Goal: Task Accomplishment & Management: Manage account settings

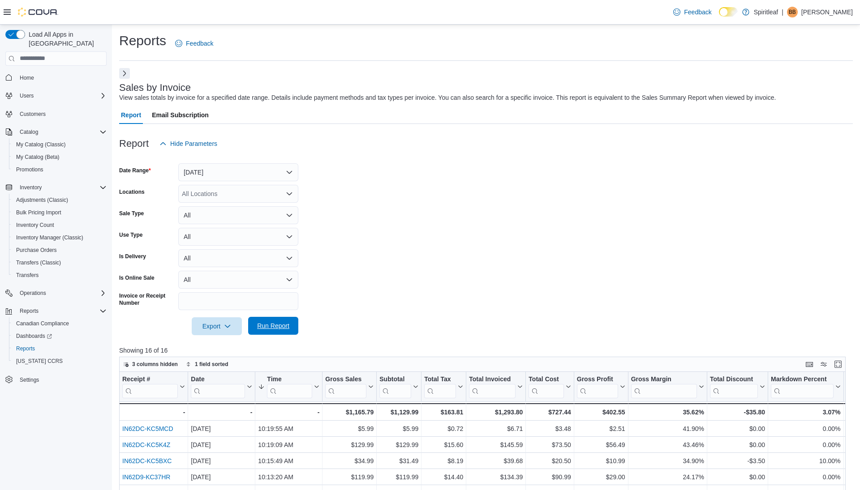
click at [276, 326] on span "Run Report" at bounding box center [273, 326] width 32 height 9
click at [36, 73] on link "Home" at bounding box center [26, 78] width 21 height 11
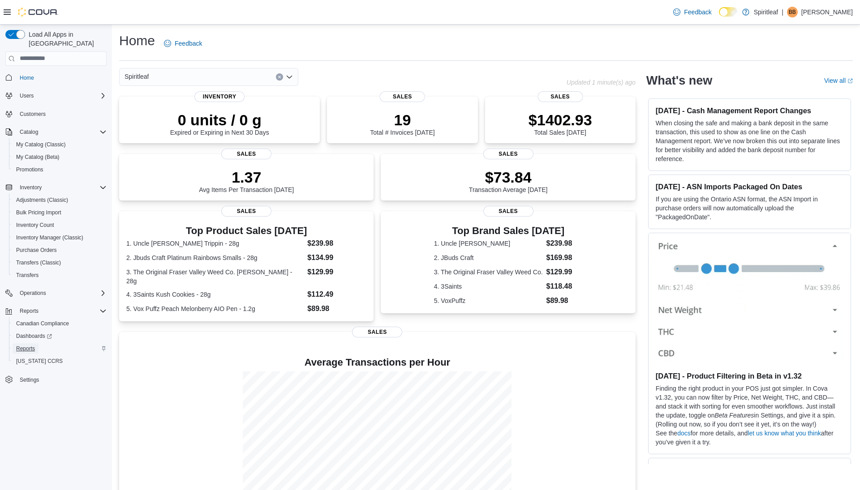
click at [22, 345] on span "Reports" at bounding box center [25, 348] width 19 height 7
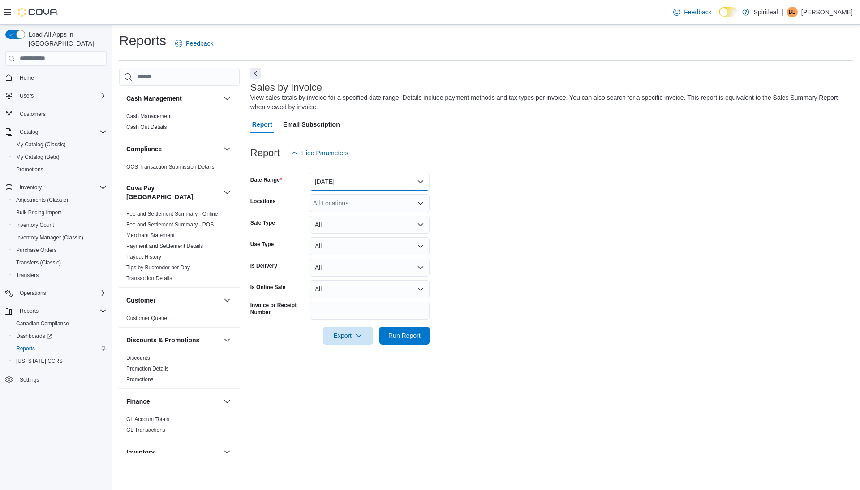
click at [339, 180] on button "[DATE]" at bounding box center [369, 182] width 120 height 18
click at [339, 223] on button "[DATE]" at bounding box center [369, 218] width 120 height 18
click at [397, 336] on span "Run Report" at bounding box center [404, 335] width 32 height 9
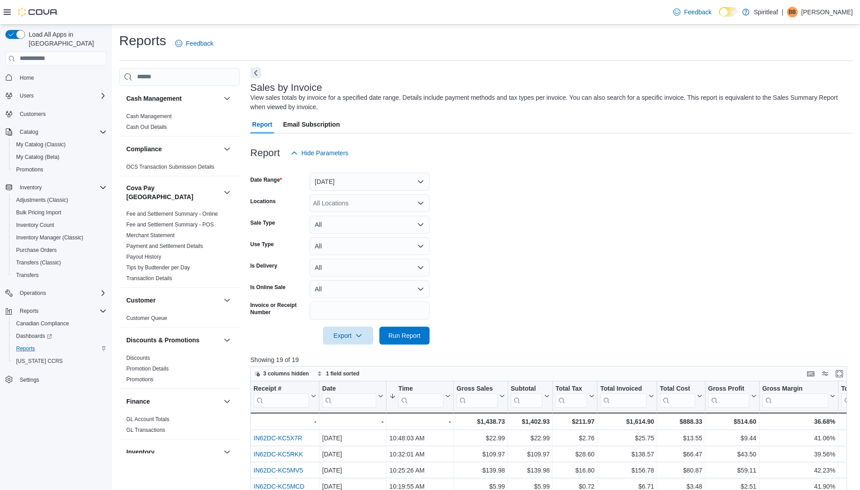
click at [259, 71] on button "Next" at bounding box center [255, 73] width 11 height 11
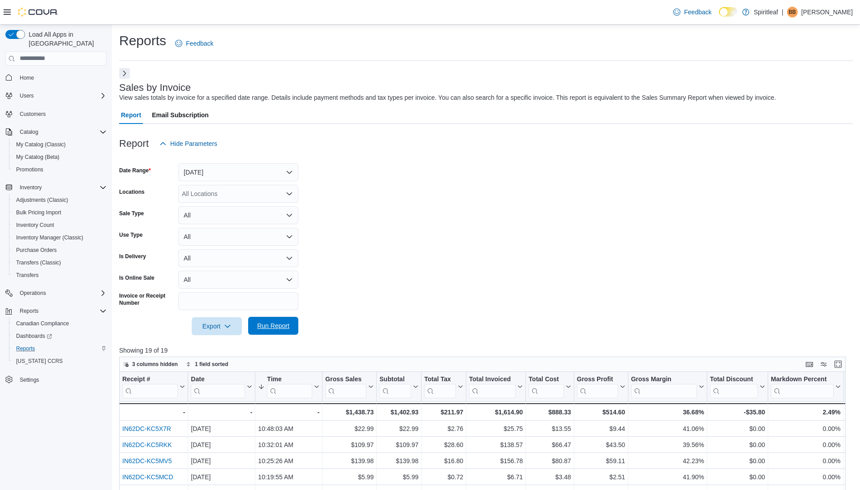
click at [272, 326] on span "Run Report" at bounding box center [273, 326] width 32 height 9
click at [281, 326] on span "Run Report" at bounding box center [273, 326] width 32 height 9
click at [37, 247] on span "Purchase Orders" at bounding box center [36, 250] width 41 height 7
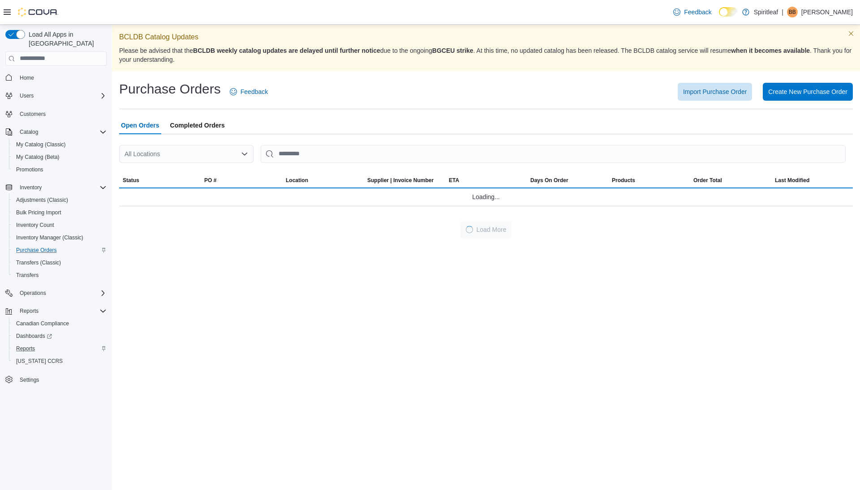
click at [154, 155] on div "All Locations" at bounding box center [186, 154] width 134 height 18
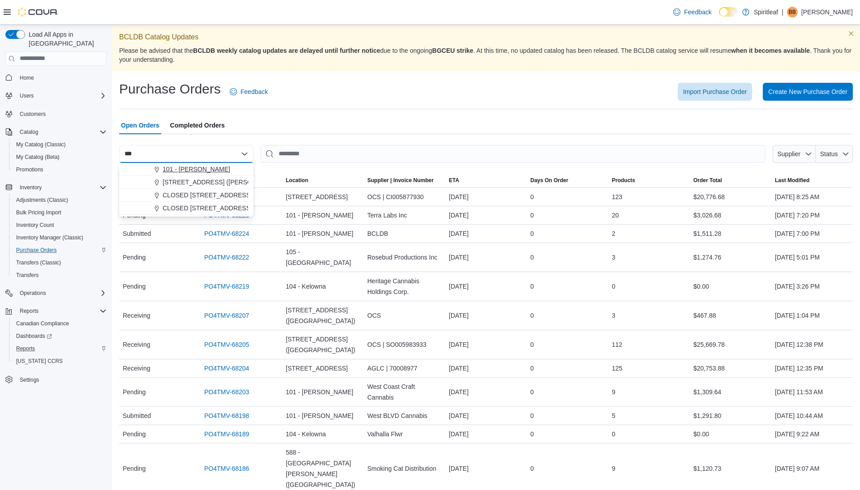
type input "***"
click at [159, 166] on span "Choose from the following options" at bounding box center [157, 169] width 9 height 9
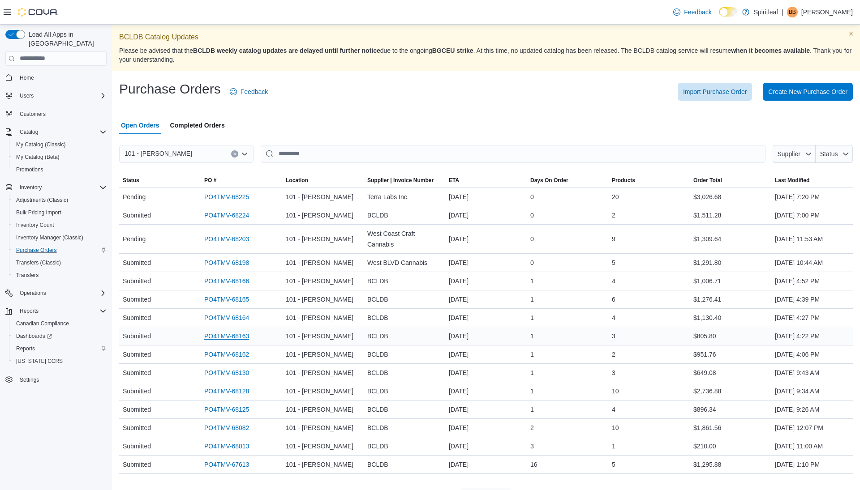
click at [212, 335] on link "PO4TMV-68163" at bounding box center [226, 336] width 45 height 11
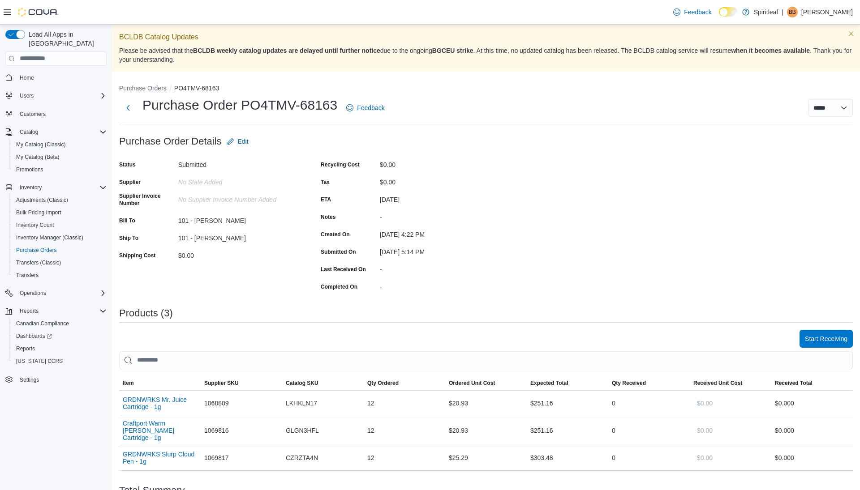
scroll to position [49, 0]
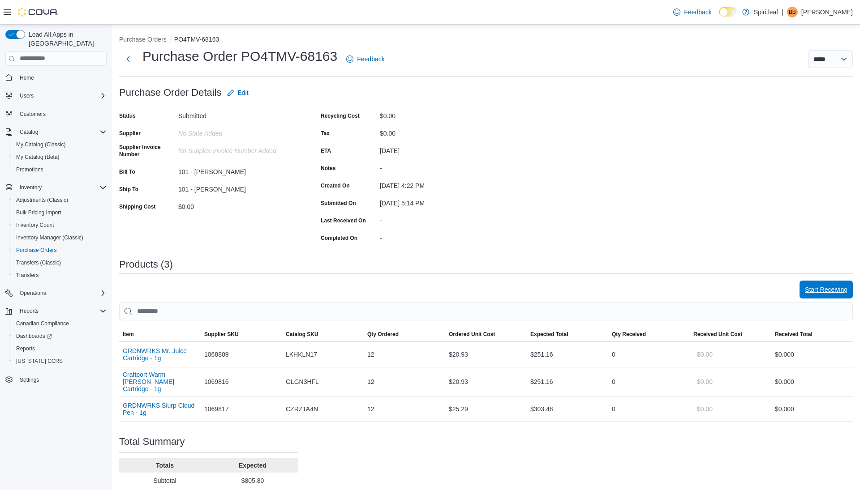
click at [830, 291] on span "Start Receiving" at bounding box center [826, 289] width 43 height 9
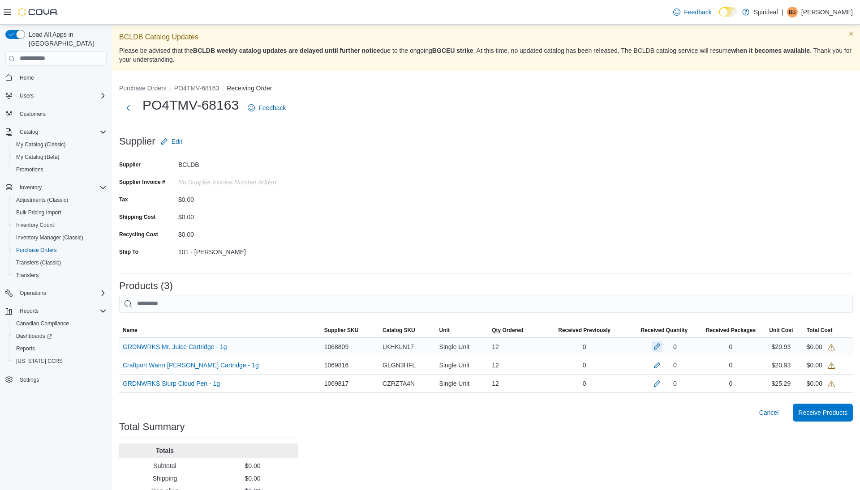
click at [652, 346] on button "button" at bounding box center [657, 346] width 11 height 11
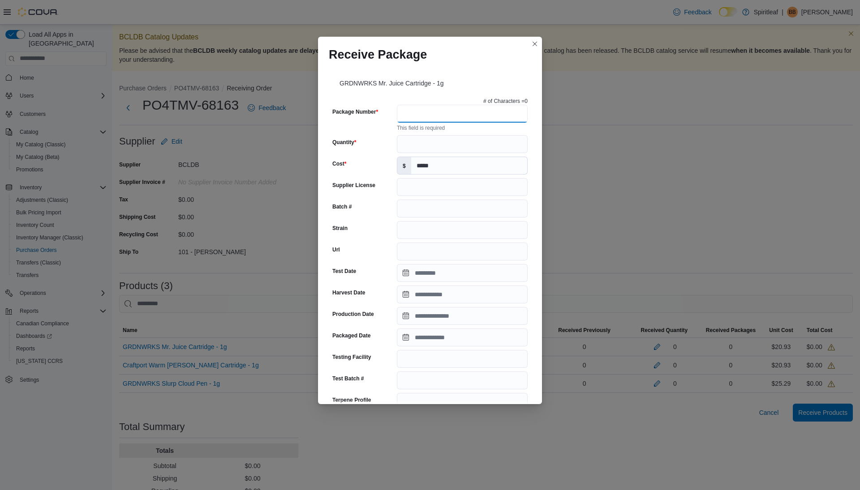
click at [427, 114] on input "Package Number" at bounding box center [462, 114] width 131 height 18
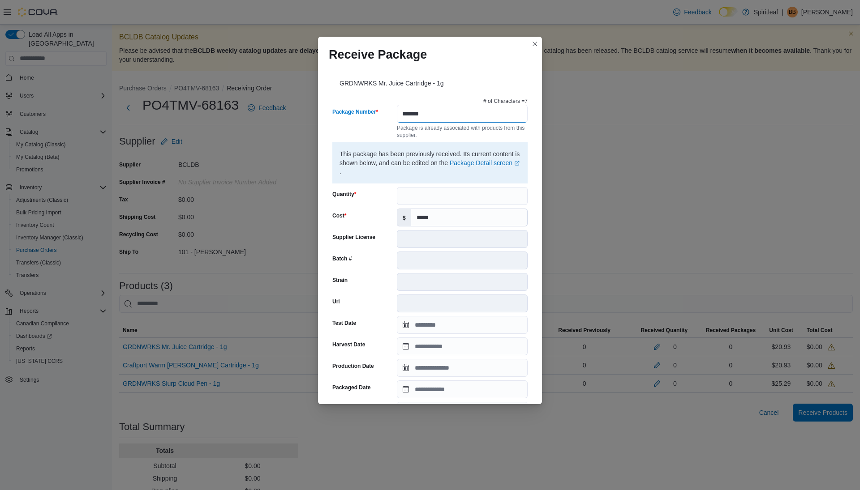
type input "*******"
click at [422, 196] on input "Quantity" at bounding box center [462, 196] width 131 height 18
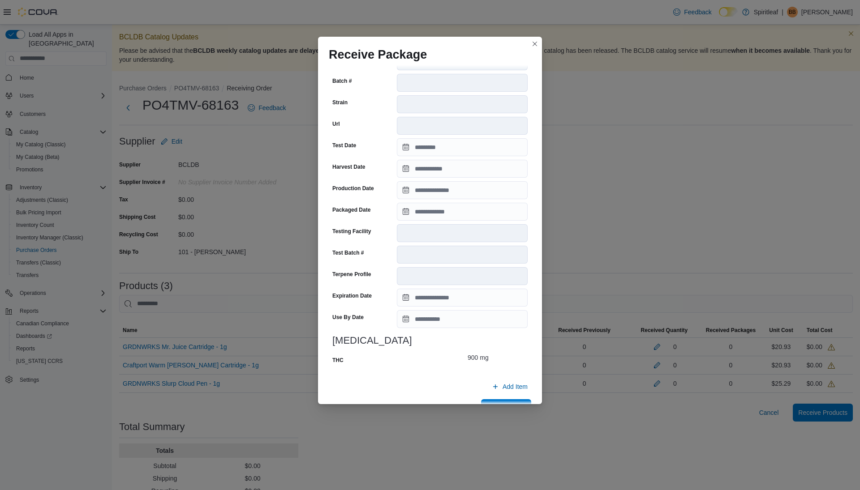
scroll to position [202, 0]
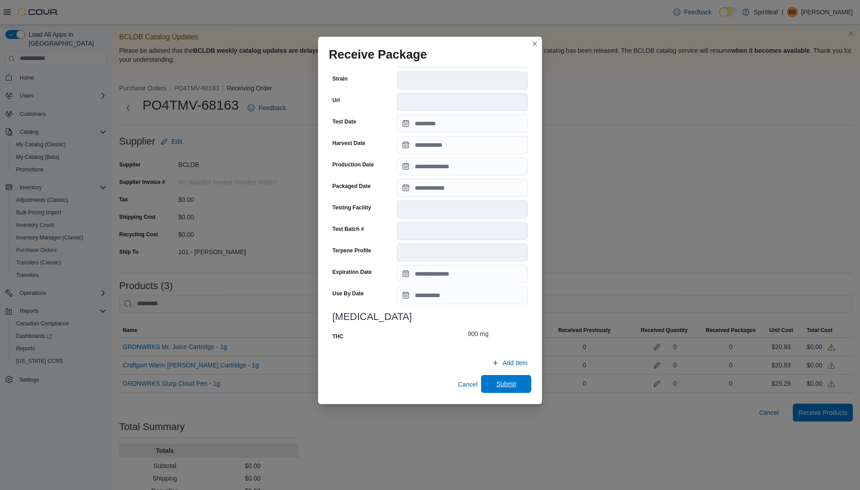
type input "**"
click at [496, 386] on span "Submit" at bounding box center [506, 384] width 20 height 9
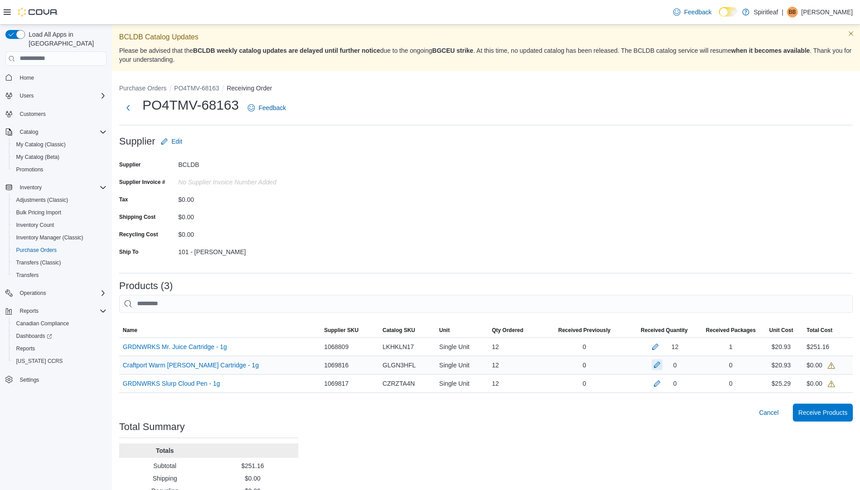
click at [652, 364] on button "button" at bounding box center [657, 365] width 11 height 11
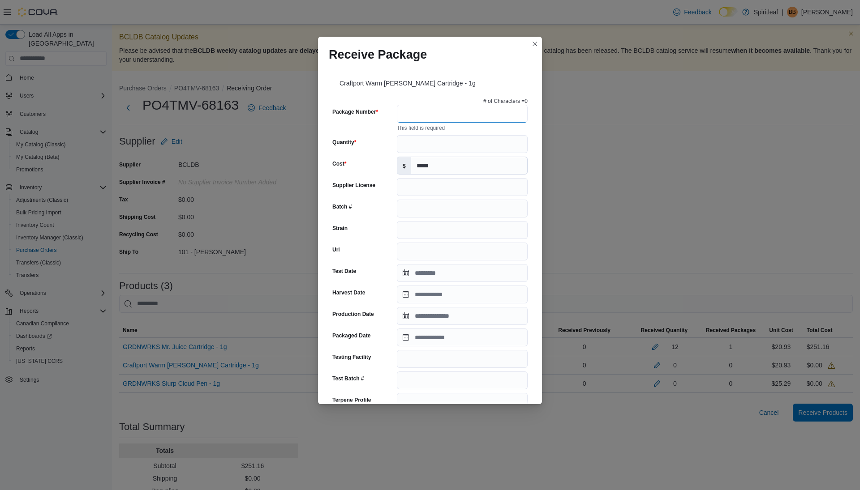
click at [437, 115] on input "Package Number" at bounding box center [462, 114] width 131 height 18
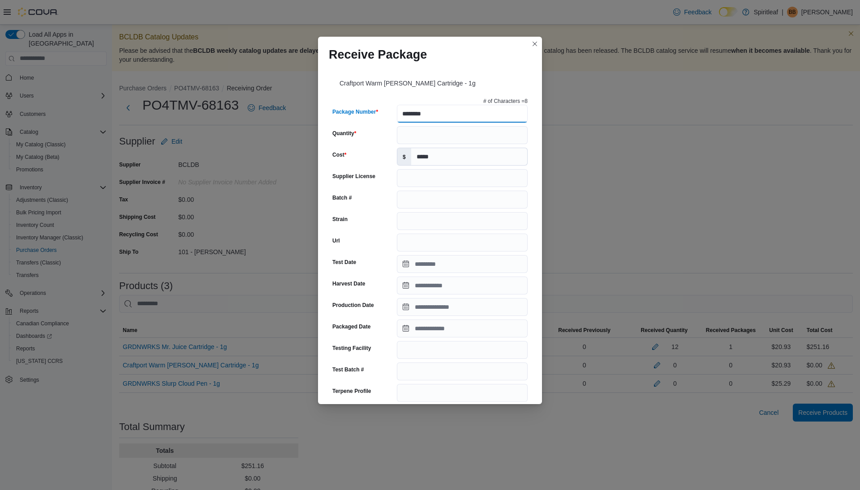
type input "********"
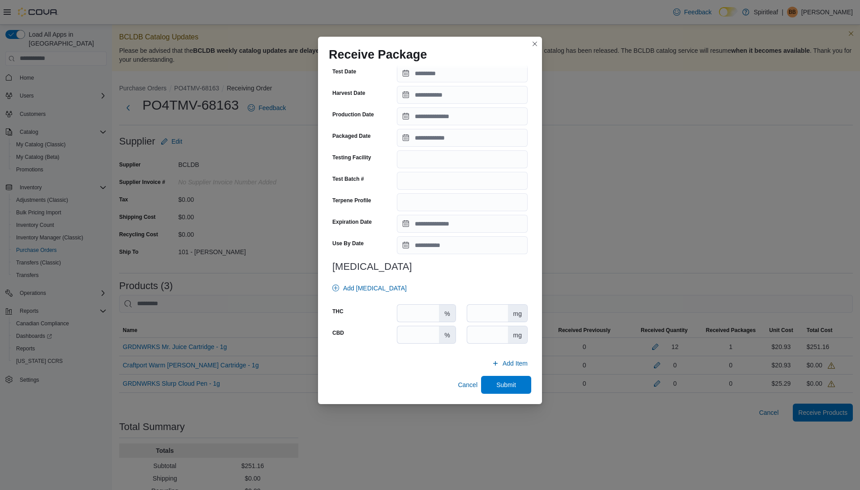
type input "**"
click at [488, 319] on input "number" at bounding box center [487, 313] width 41 height 17
type input "***"
click at [502, 386] on span "Submit" at bounding box center [506, 384] width 20 height 9
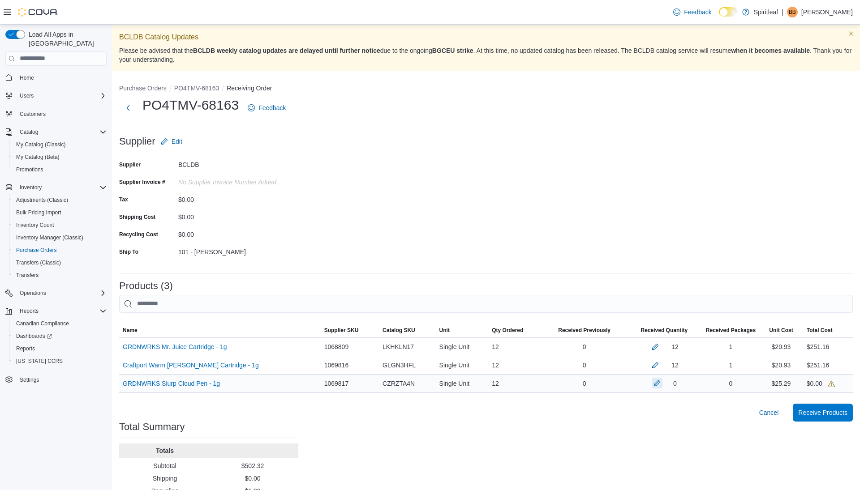
click at [653, 384] on button "button" at bounding box center [657, 383] width 11 height 11
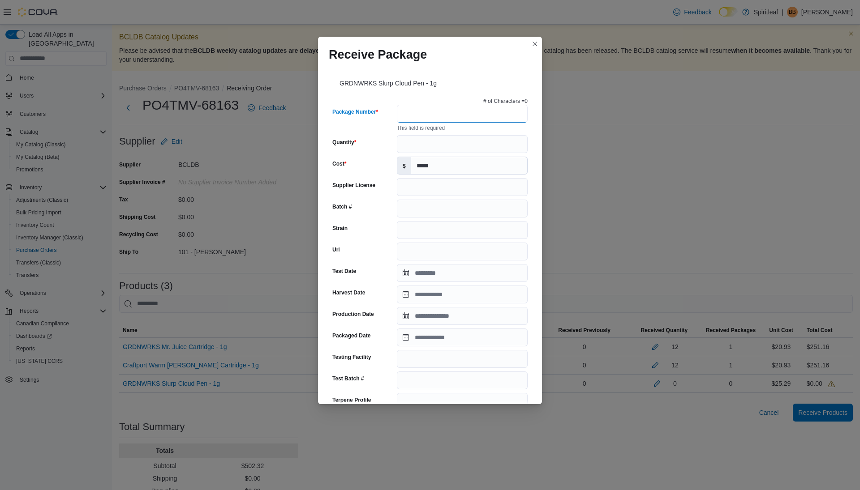
click at [429, 111] on input "Package Number" at bounding box center [462, 114] width 131 height 18
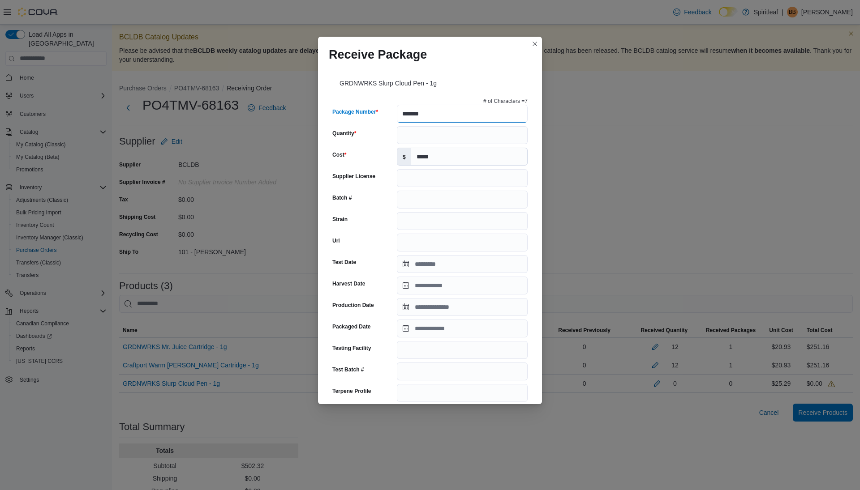
type input "*******"
click at [442, 137] on input "Quantity" at bounding box center [462, 135] width 131 height 18
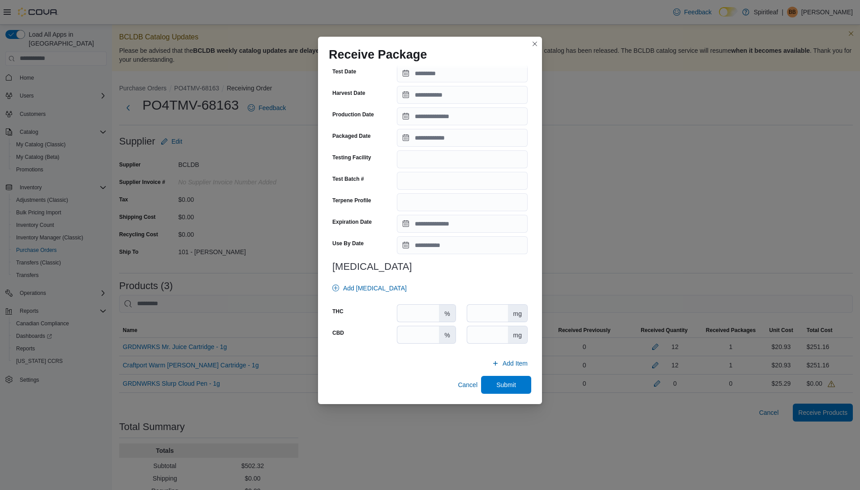
type input "**"
click at [478, 311] on input "number" at bounding box center [487, 313] width 41 height 17
type input "***"
click at [500, 378] on span "Submit" at bounding box center [505, 385] width 39 height 18
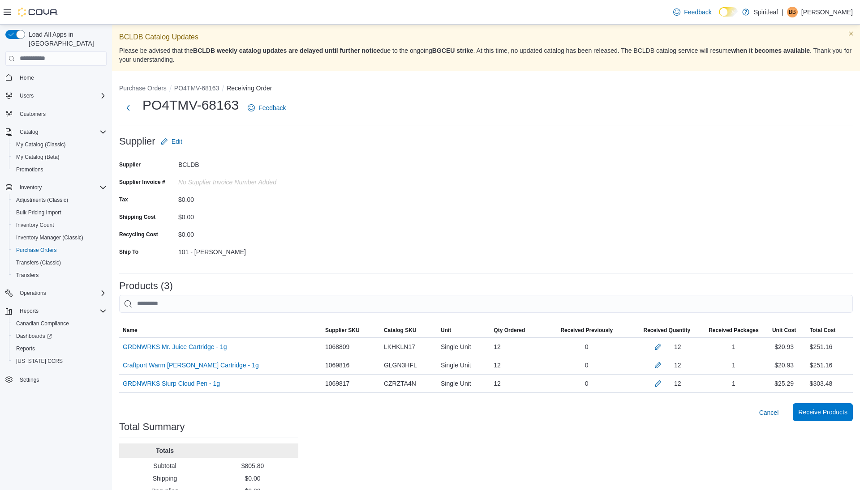
click at [837, 414] on span "Receive Products" at bounding box center [822, 412] width 49 height 9
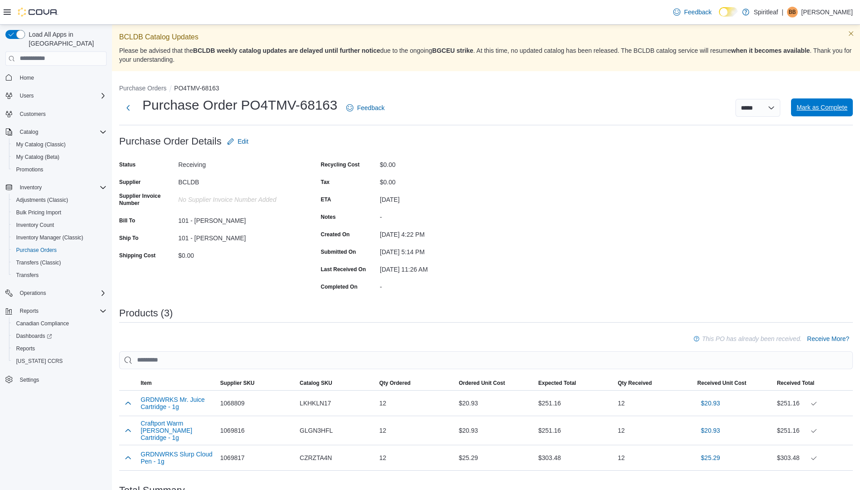
click at [821, 114] on span "Mark as Complete" at bounding box center [821, 108] width 51 height 18
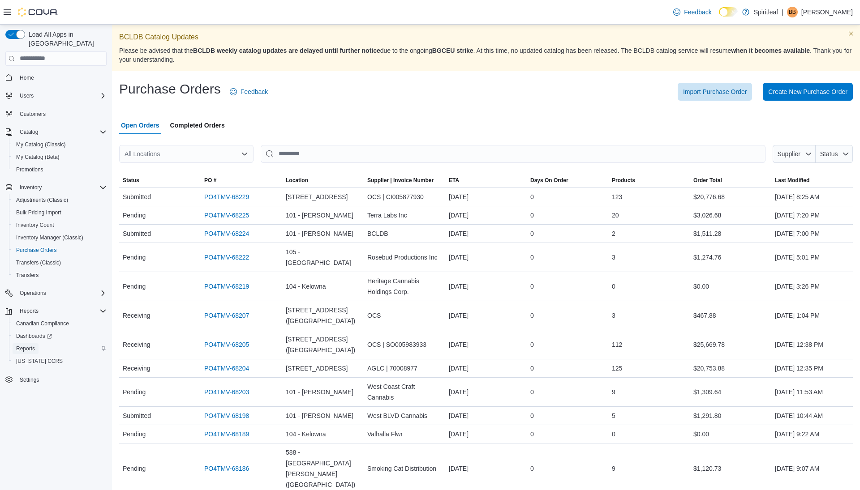
click at [25, 345] on span "Reports" at bounding box center [25, 348] width 19 height 7
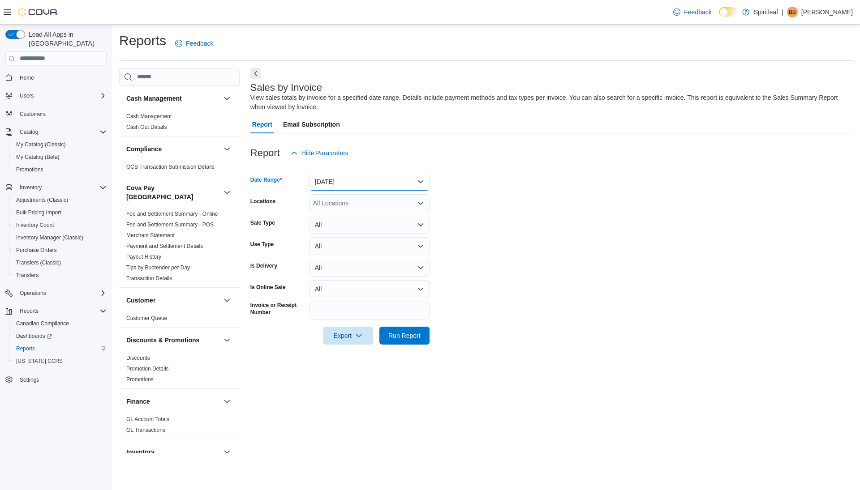
click at [373, 178] on button "[DATE]" at bounding box center [369, 182] width 120 height 18
click at [366, 215] on span "[DATE]" at bounding box center [375, 217] width 102 height 11
click at [407, 333] on span "Run Report" at bounding box center [404, 335] width 32 height 9
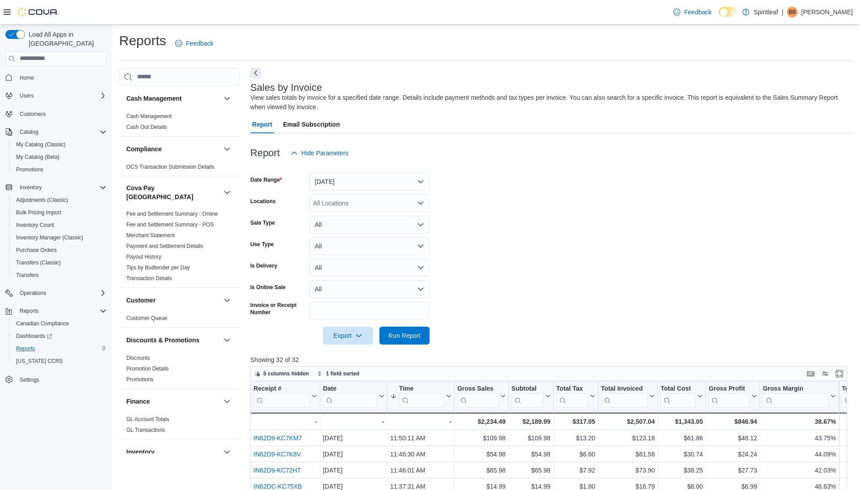
click at [253, 73] on button "Next" at bounding box center [255, 73] width 11 height 11
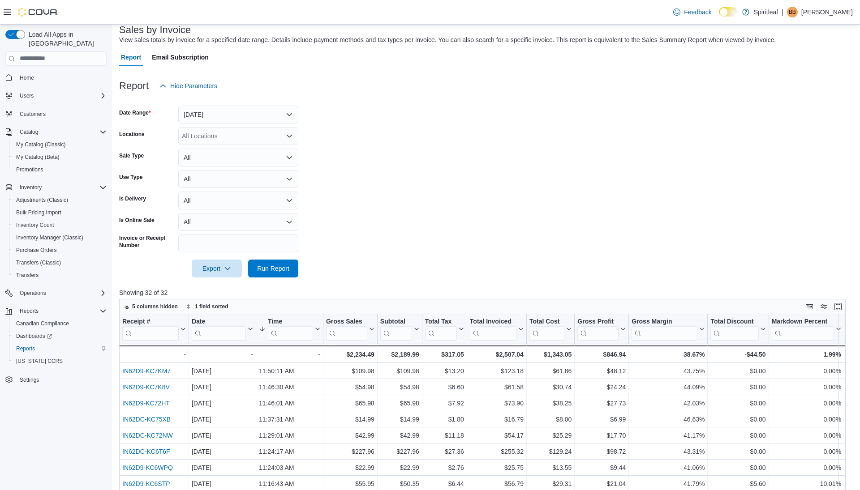
scroll to position [103, 0]
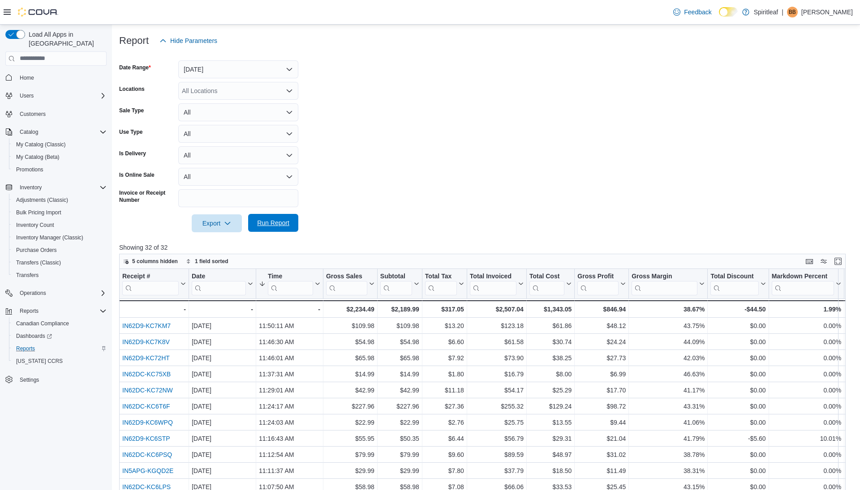
click at [280, 219] on span "Run Report" at bounding box center [273, 223] width 32 height 9
click at [254, 218] on span "Run Report" at bounding box center [272, 223] width 39 height 18
